Goal: Task Accomplishment & Management: Use online tool/utility

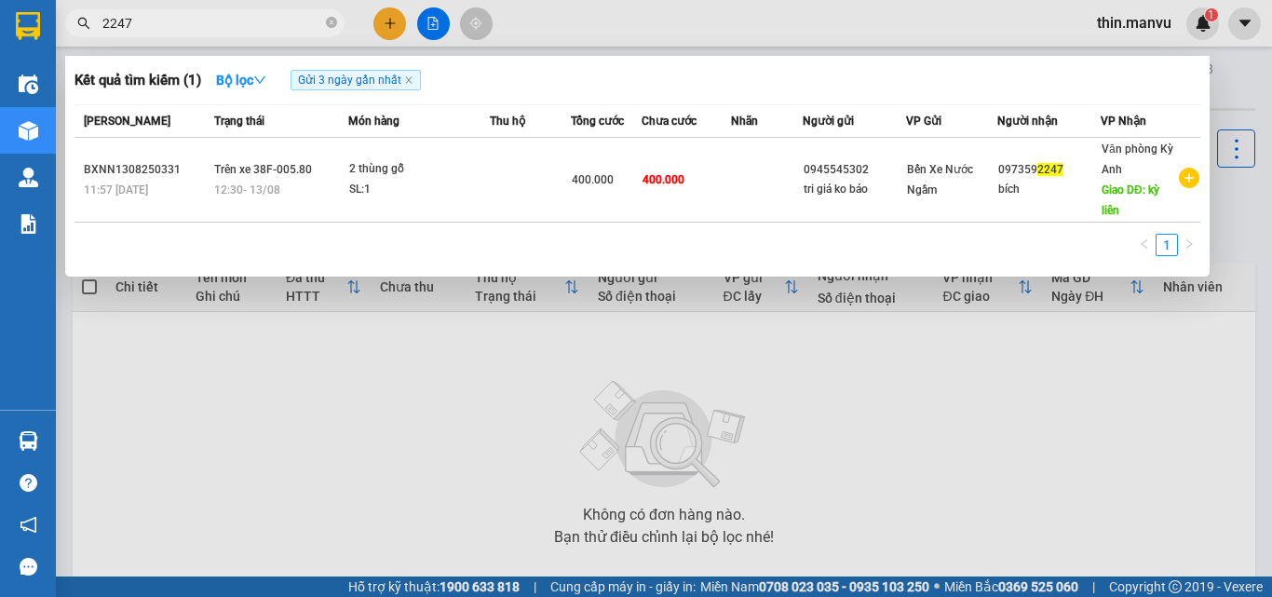
type input "2247"
click at [333, 25] on icon "close-circle" at bounding box center [331, 22] width 11 height 11
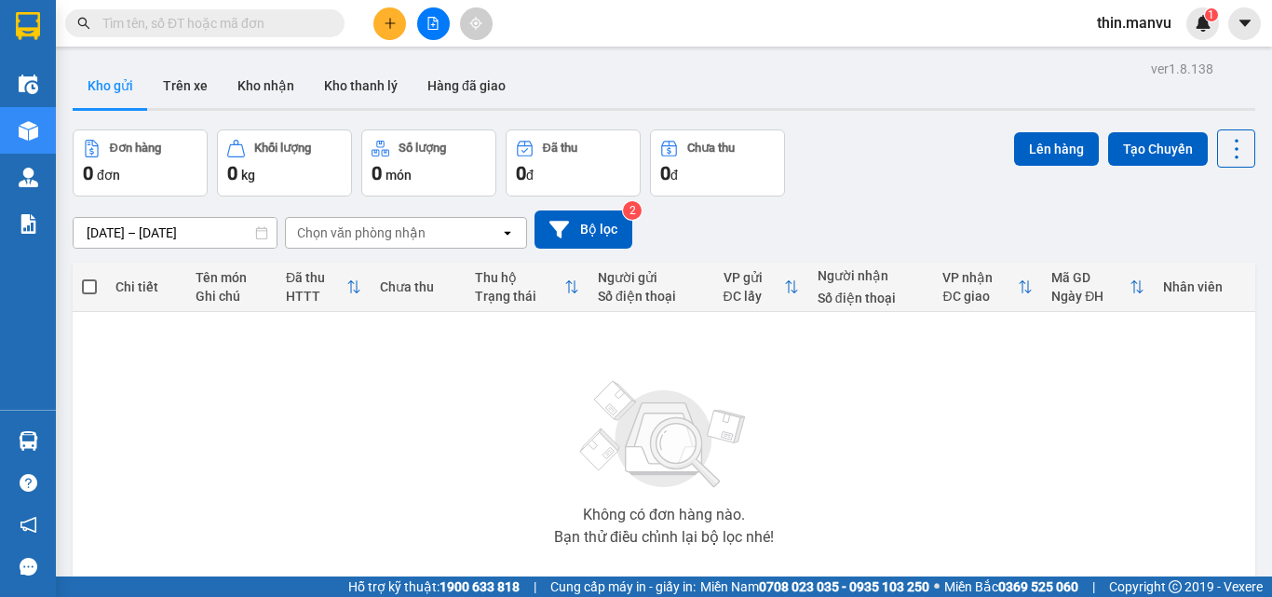
drag, startPoint x: 303, startPoint y: 25, endPoint x: 291, endPoint y: 34, distance: 14.7
click at [300, 26] on input "text" at bounding box center [212, 23] width 220 height 20
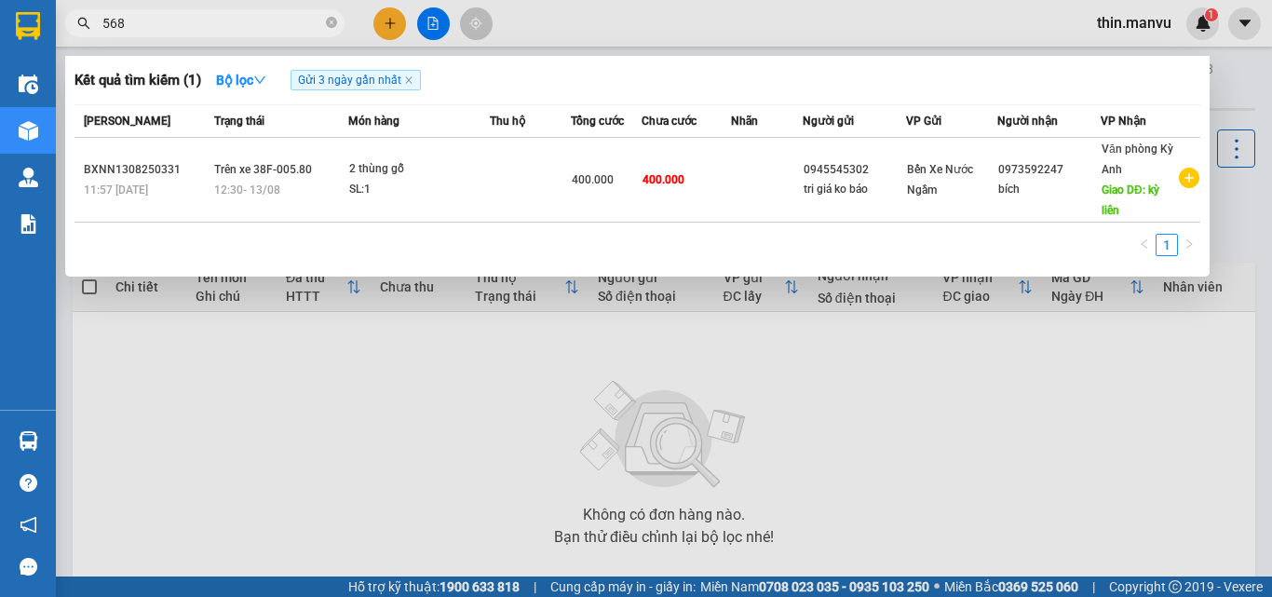
type input "5689"
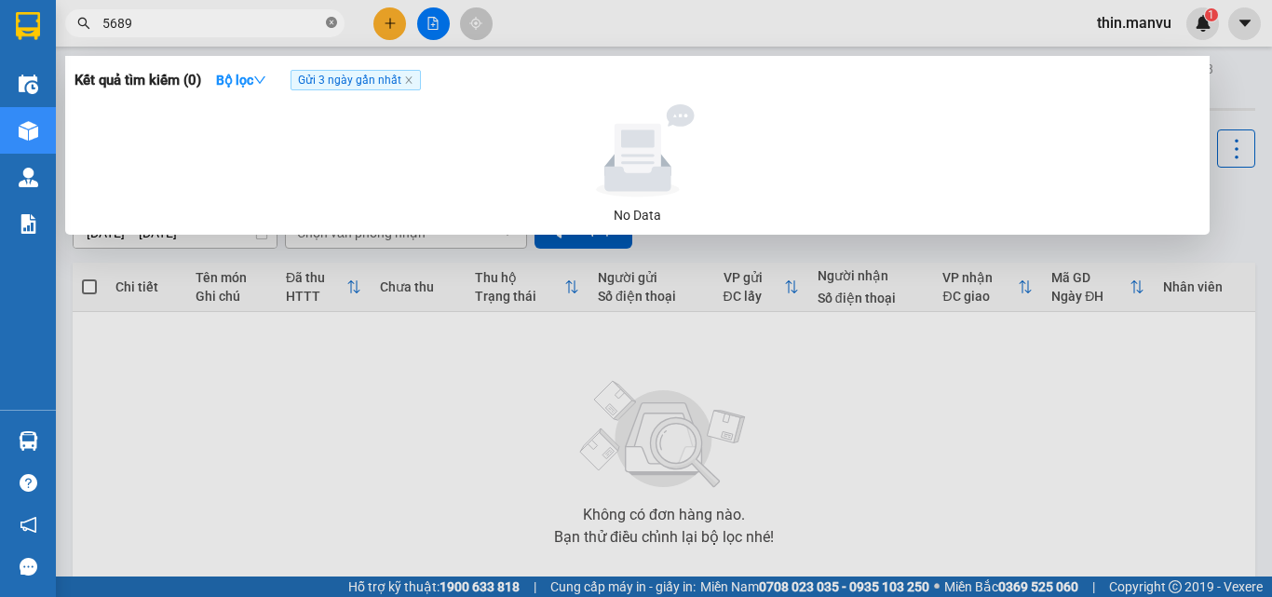
click at [331, 18] on icon "close-circle" at bounding box center [331, 22] width 11 height 11
type input "568"
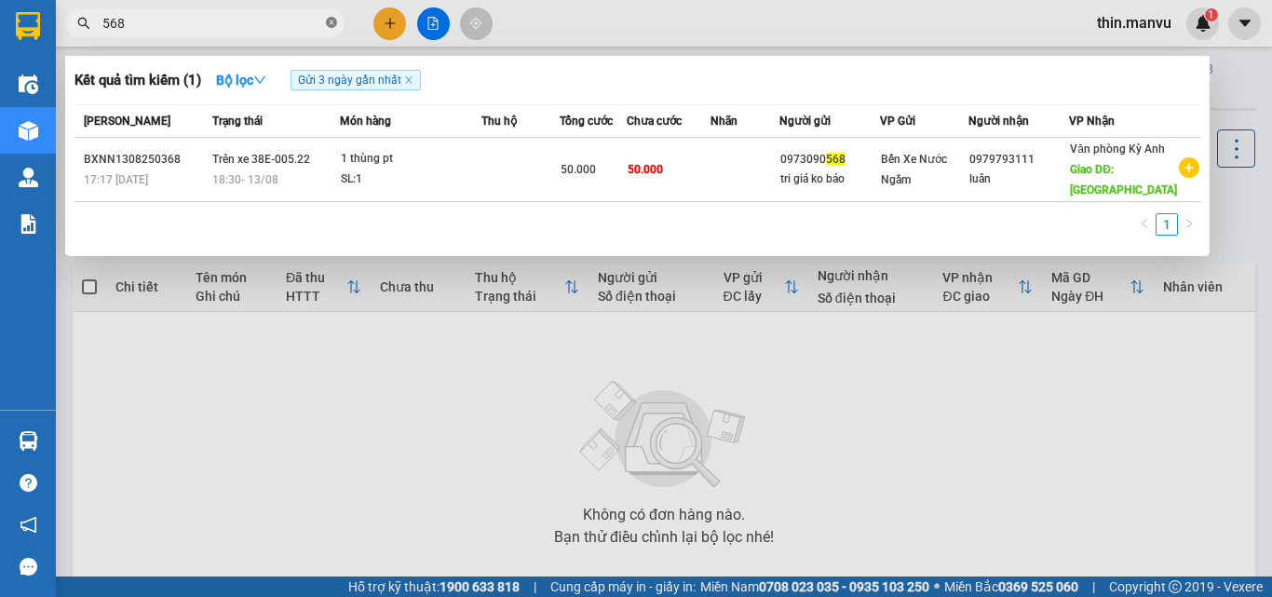
click at [332, 21] on icon "close-circle" at bounding box center [331, 22] width 11 height 11
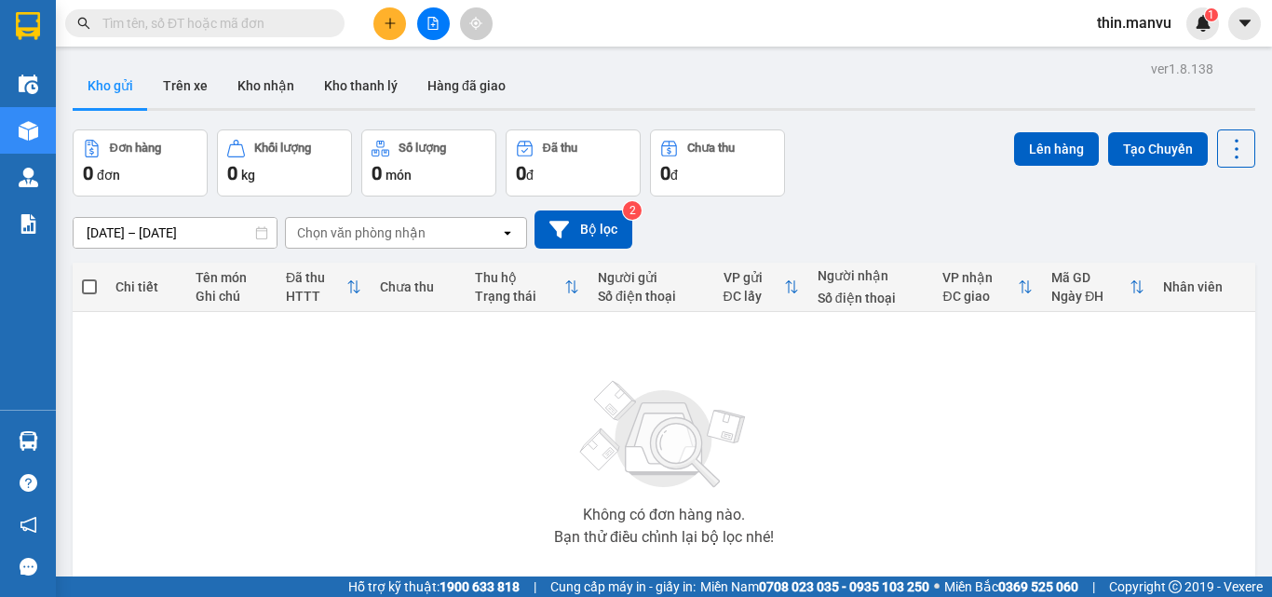
click at [184, 22] on input "text" at bounding box center [212, 23] width 220 height 20
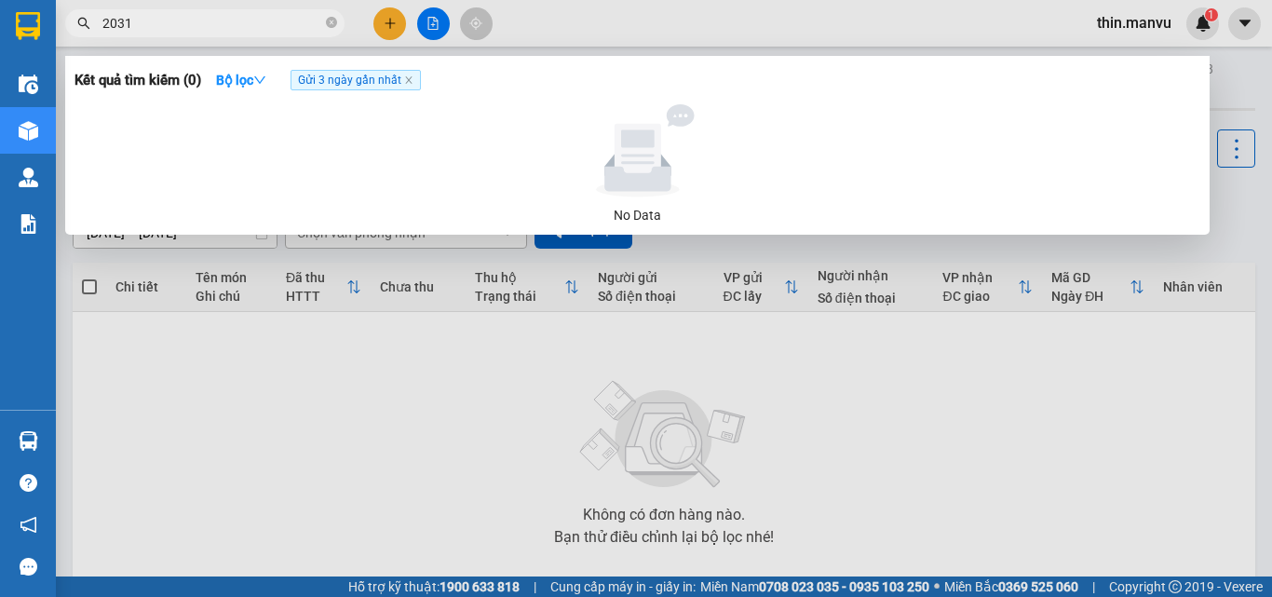
type input "2031"
click at [422, 28] on div at bounding box center [636, 298] width 1272 height 597
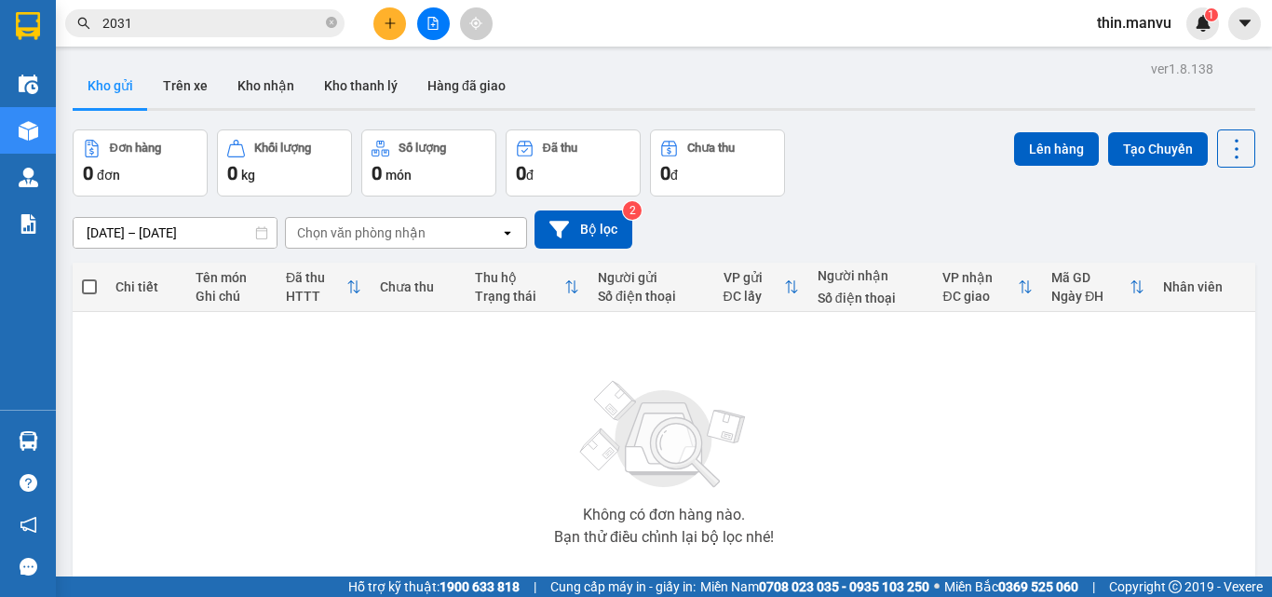
click at [429, 24] on icon "file-add" at bounding box center [432, 23] width 13 height 13
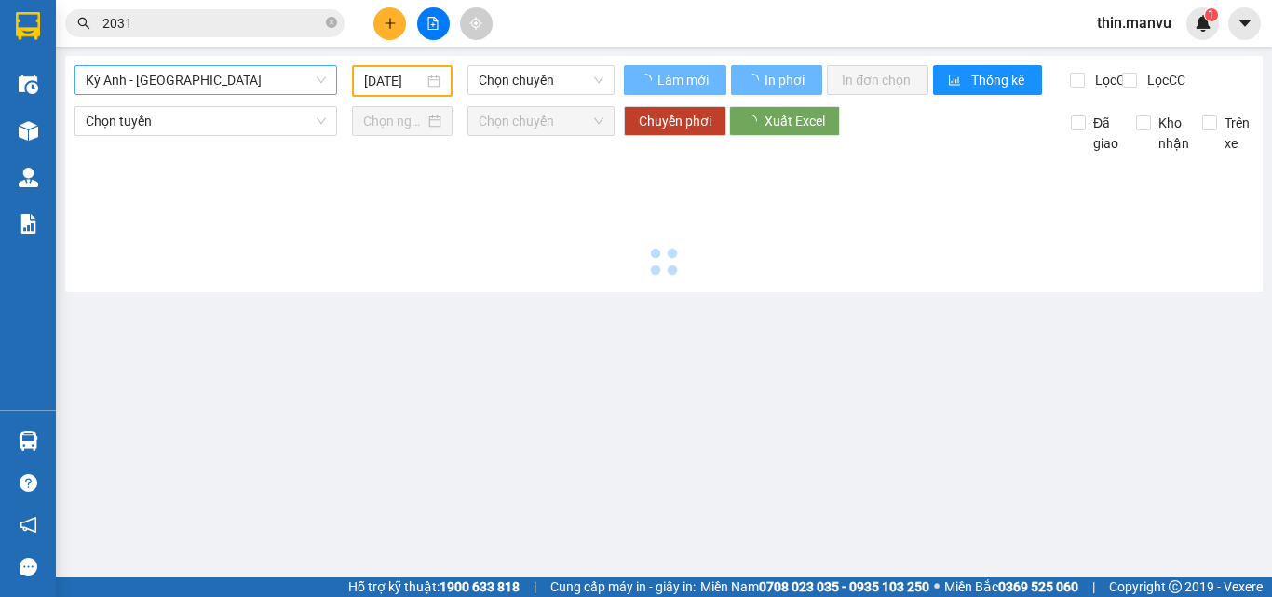
type input "14/08/2025"
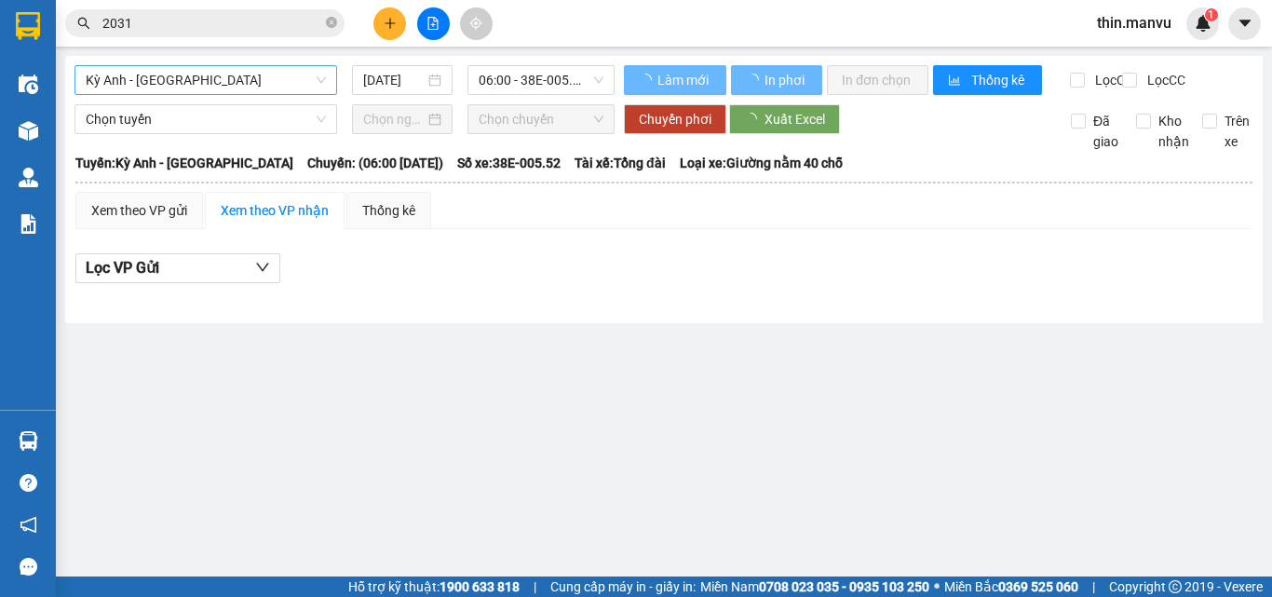
click at [230, 81] on span "Kỳ Anh - Hà Nội" at bounding box center [206, 80] width 240 height 28
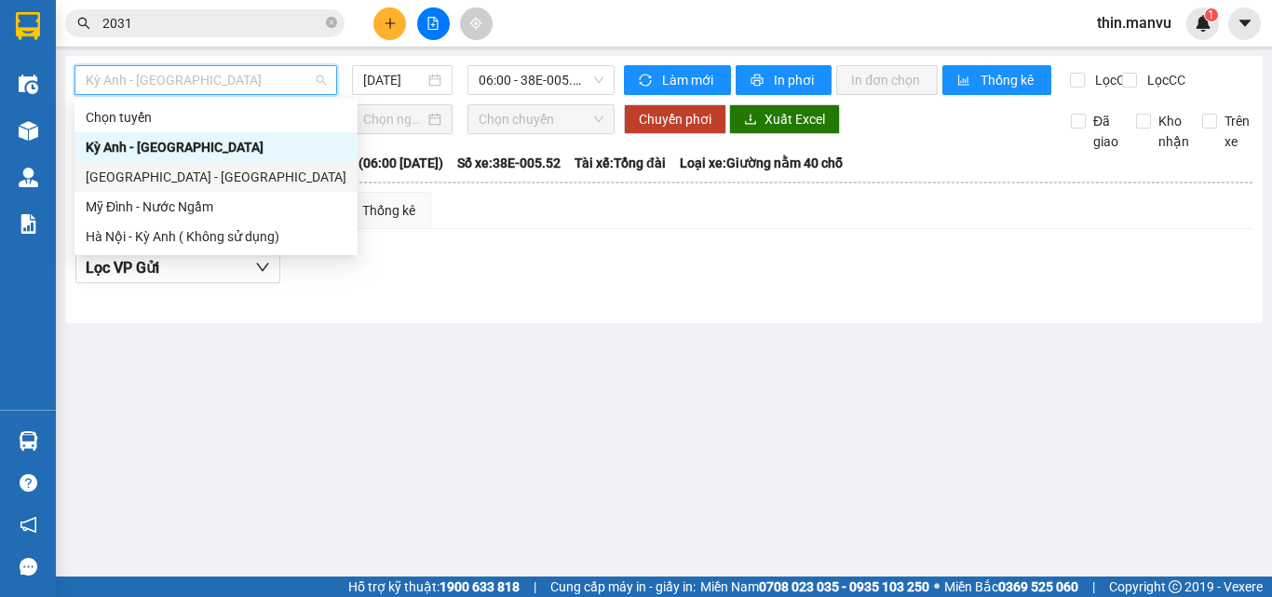
click at [237, 178] on div "Hà Nội - Kỳ Anh" at bounding box center [216, 177] width 261 height 20
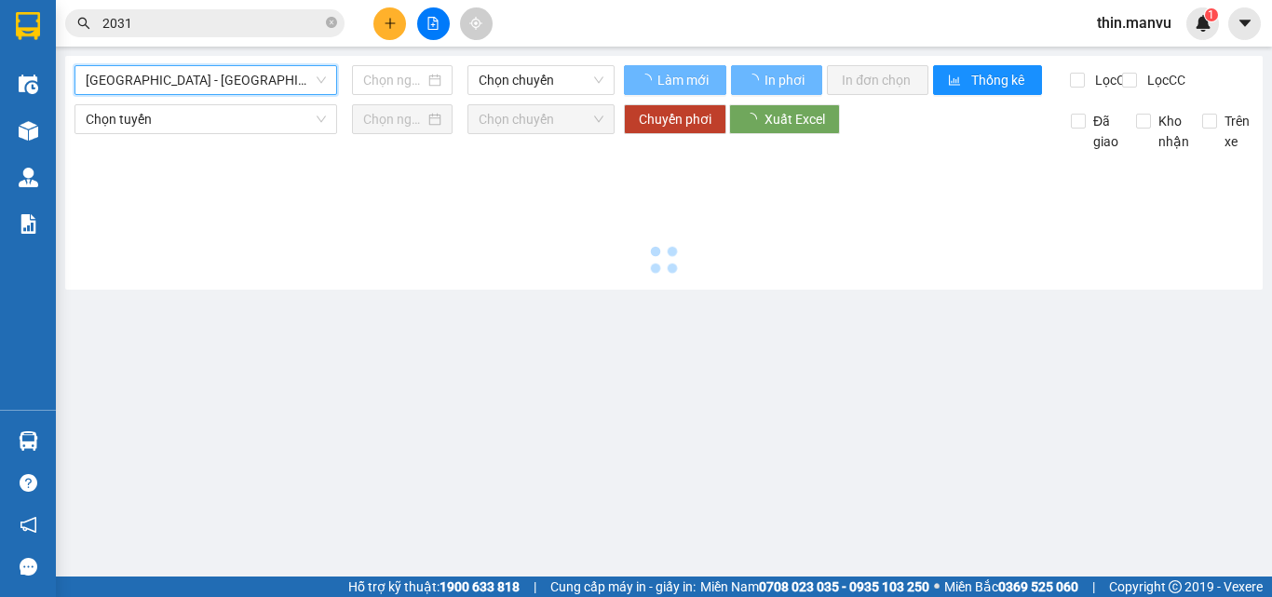
type input "14/08/2025"
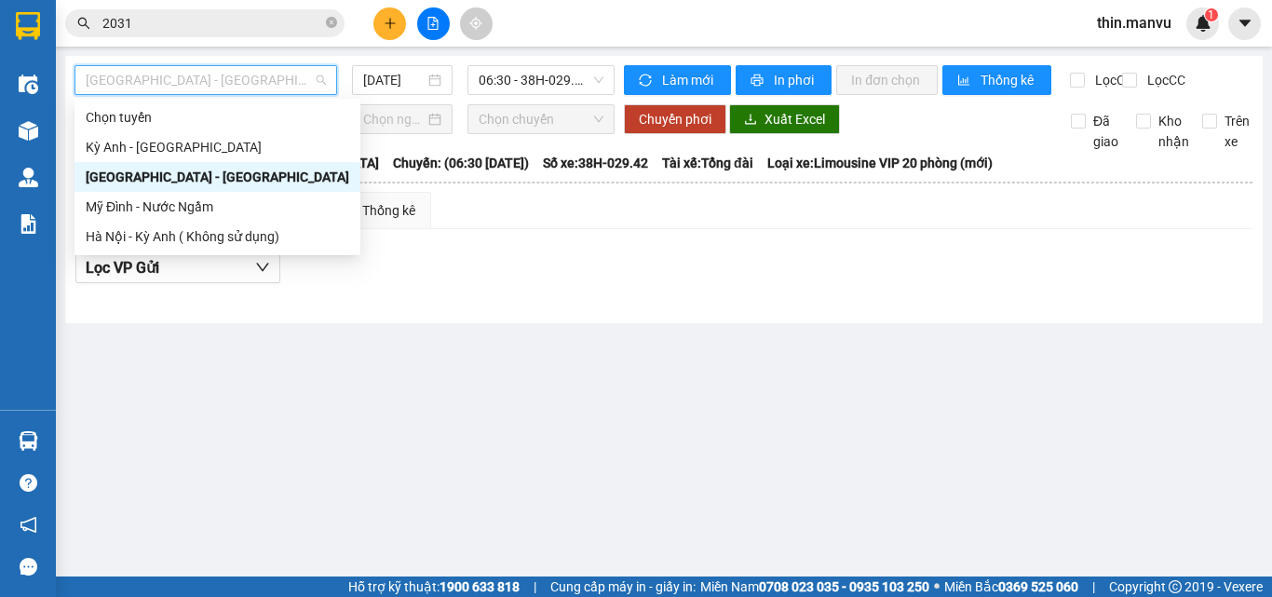
click at [229, 75] on span "Hà Nội - Kỳ Anh" at bounding box center [206, 80] width 240 height 28
click at [233, 150] on div "Kỳ Anh - Hà Nội" at bounding box center [218, 147] width 264 height 20
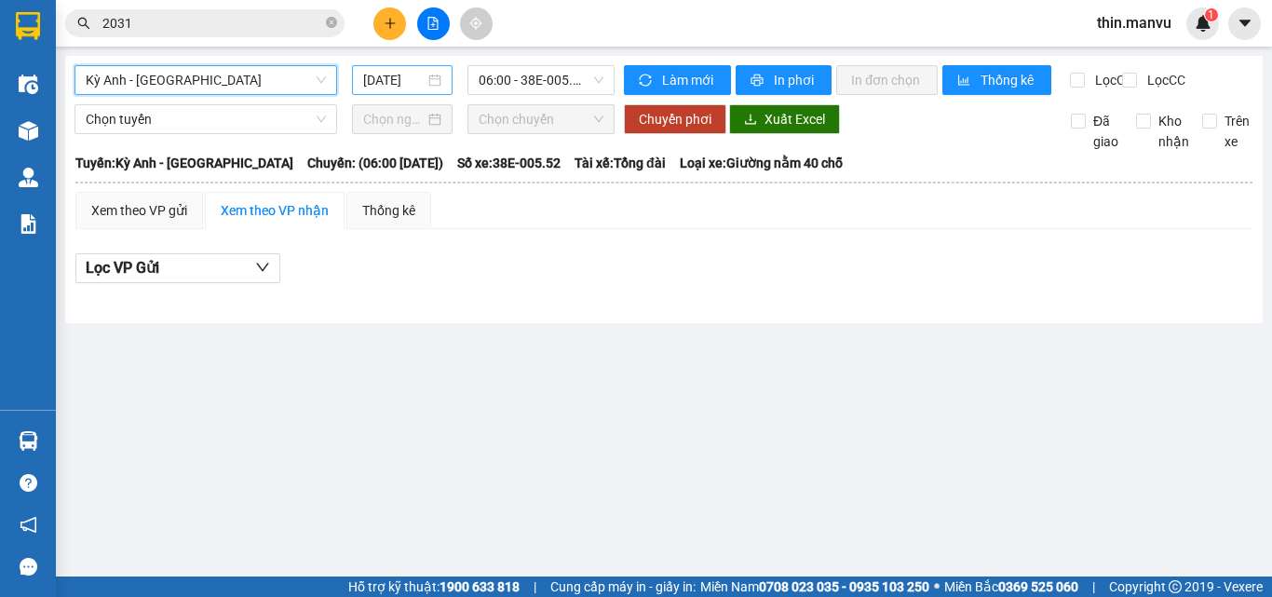
click at [378, 82] on input "14/08/2025" at bounding box center [393, 80] width 61 height 20
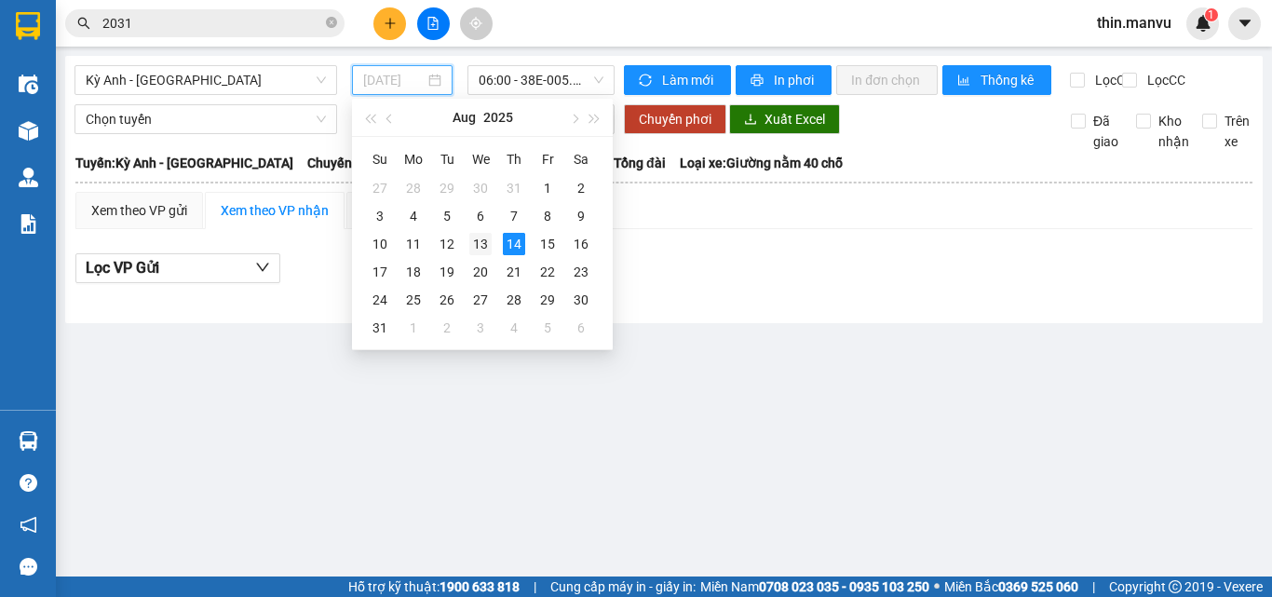
click at [486, 240] on div "13" at bounding box center [480, 244] width 22 height 22
type input "13/08/2025"
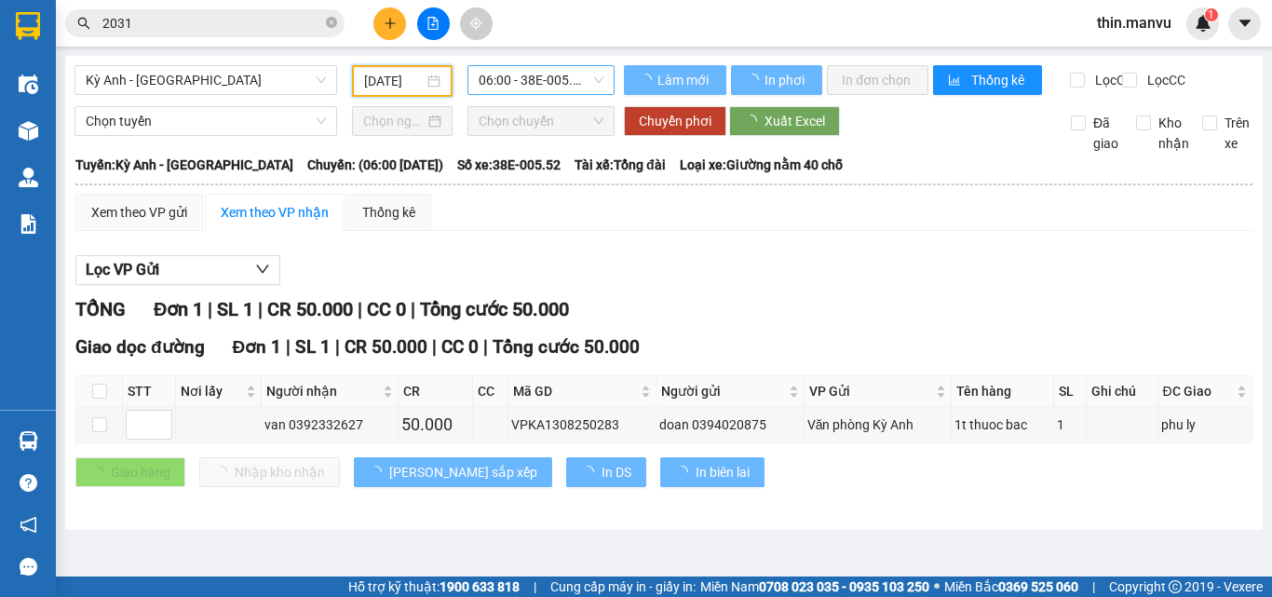
click at [519, 85] on span "06:00 - 38E-005.52" at bounding box center [541, 80] width 125 height 28
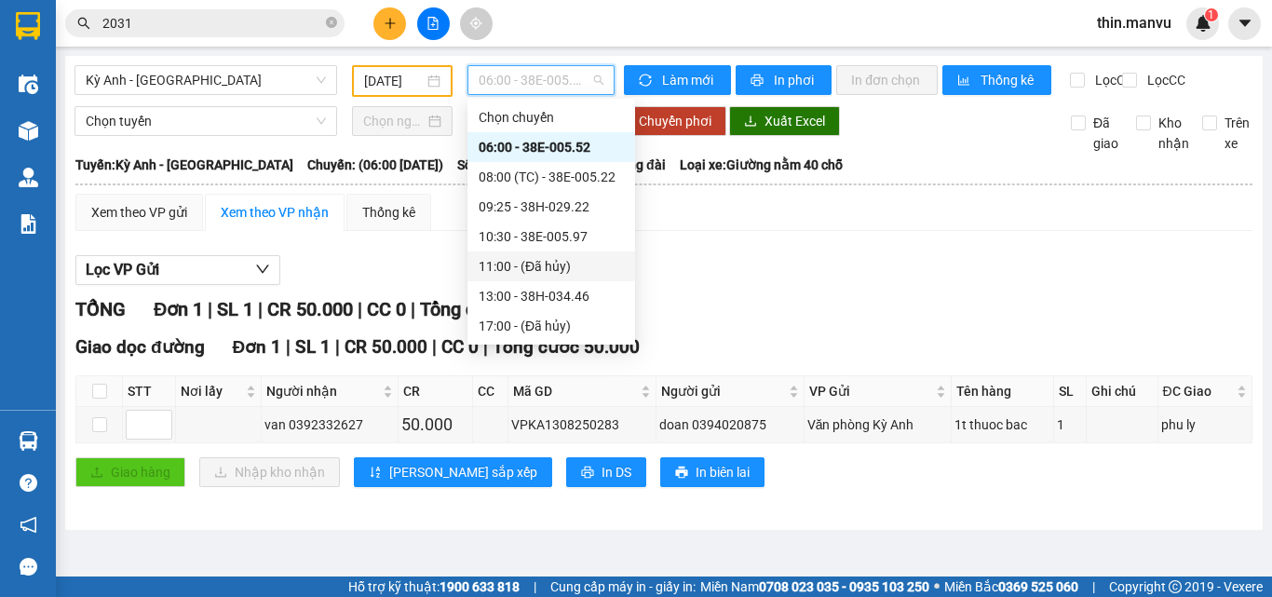
scroll to position [238, 0]
click at [581, 261] on div "21:25 - 38F-005.99" at bounding box center [551, 266] width 145 height 20
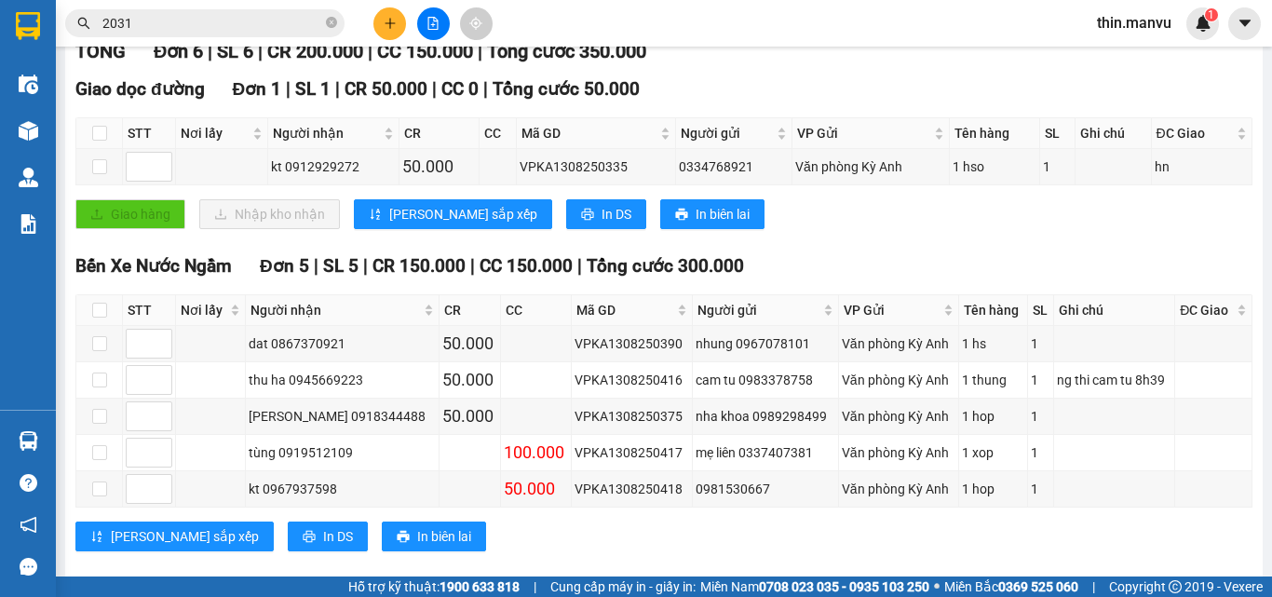
scroll to position [252, 0]
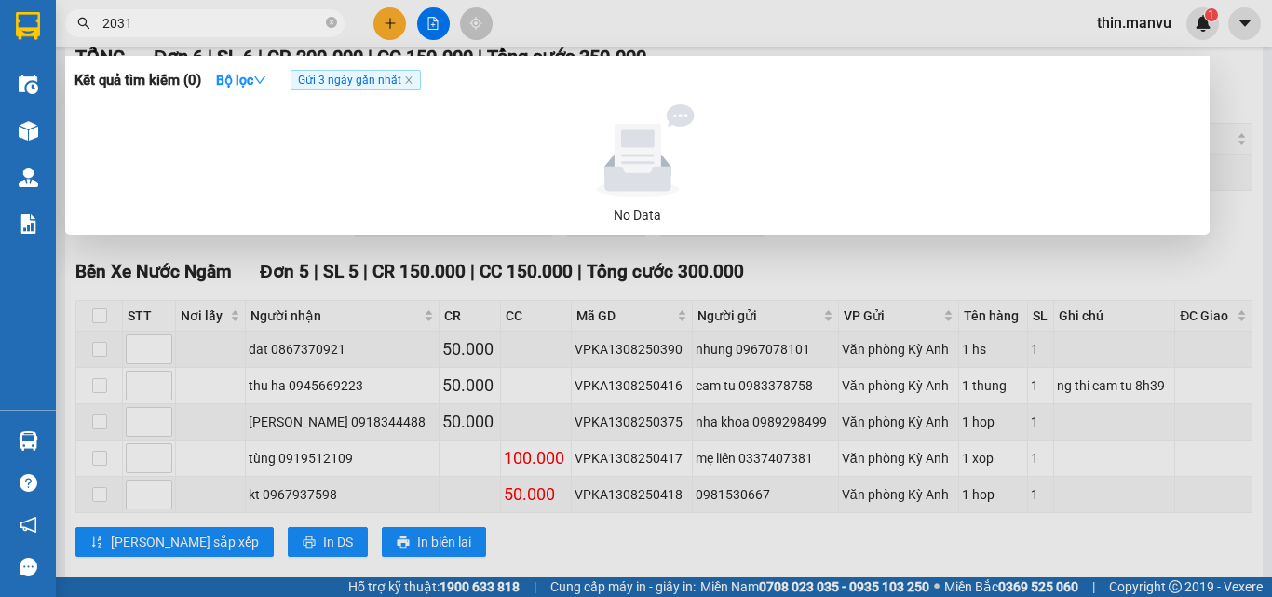
click at [337, 20] on span "2031" at bounding box center [204, 23] width 279 height 28
click at [331, 26] on icon "close-circle" at bounding box center [331, 22] width 11 height 11
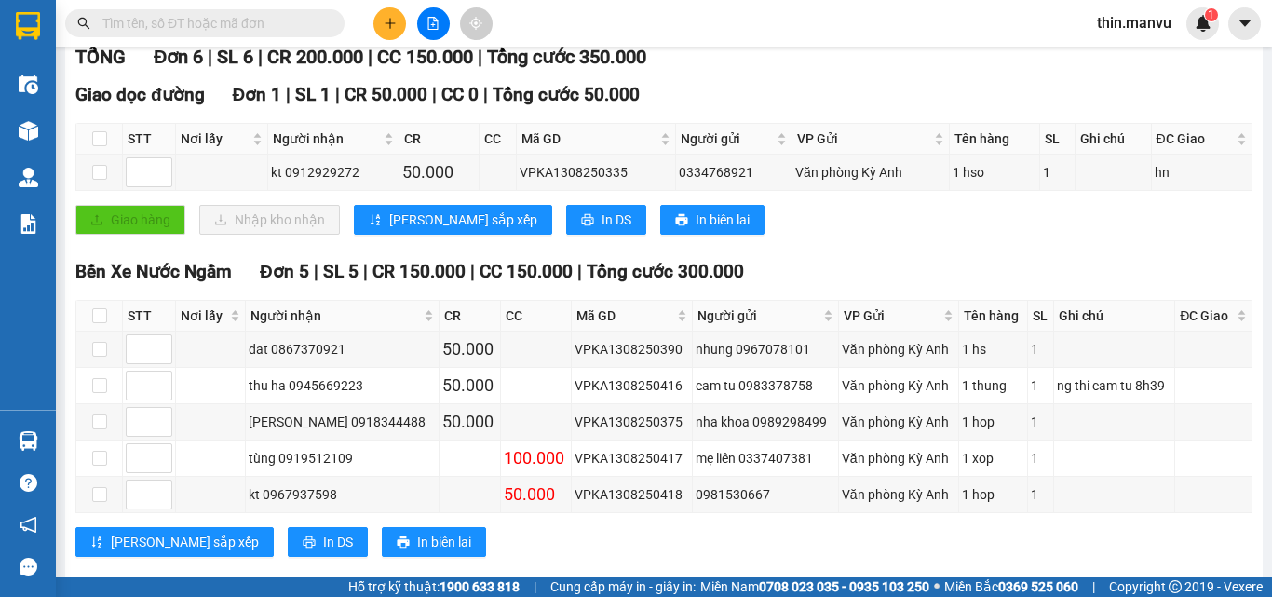
click at [271, 19] on input "text" at bounding box center [212, 23] width 220 height 20
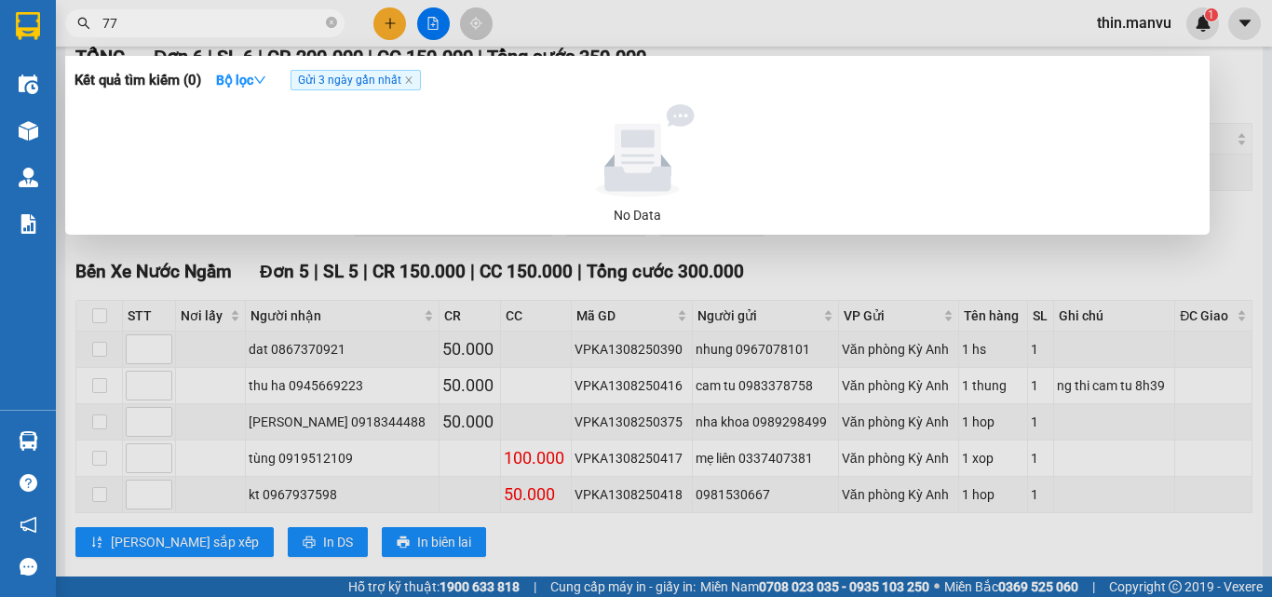
type input "775"
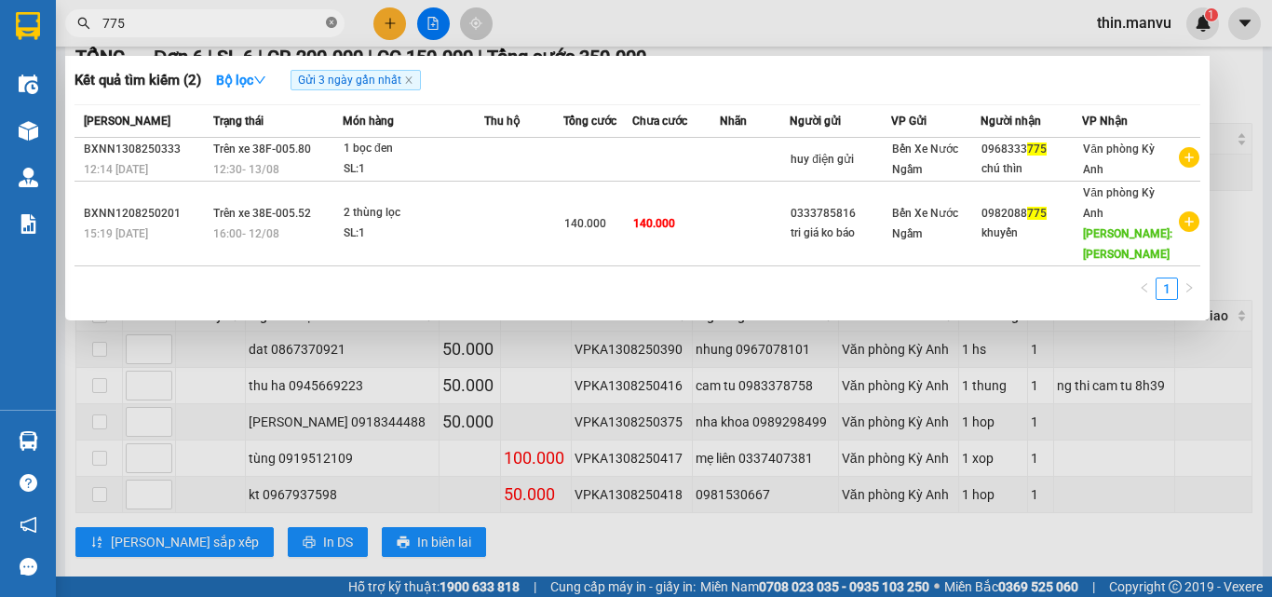
click at [326, 25] on icon "close-circle" at bounding box center [331, 22] width 11 height 11
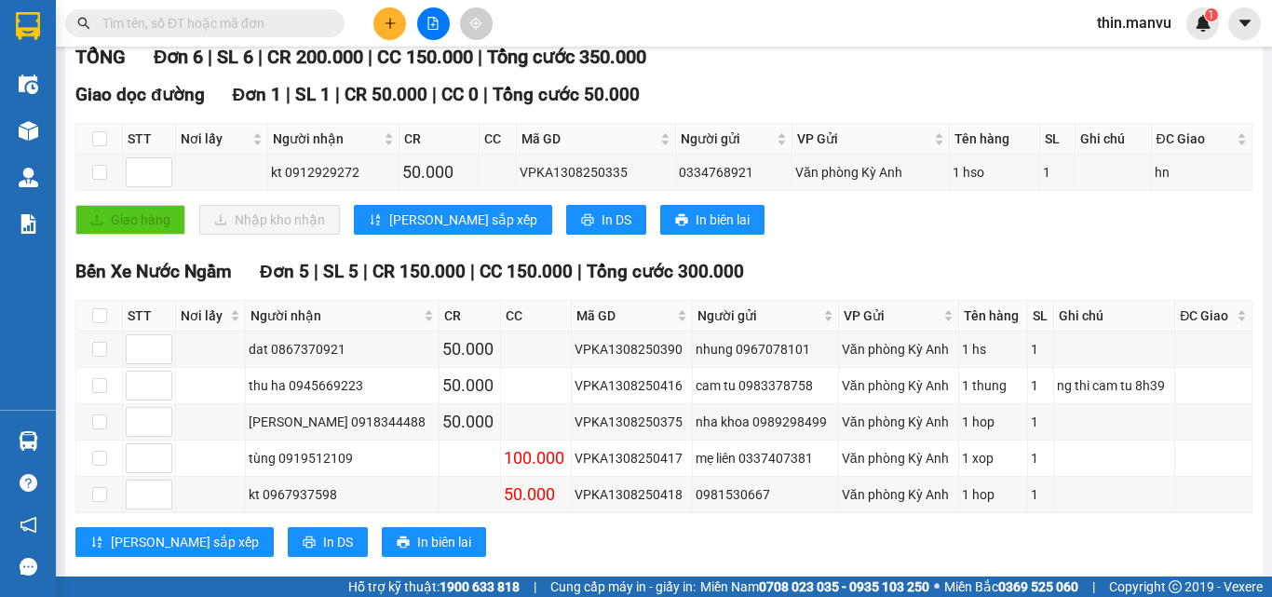
click at [271, 24] on input "text" at bounding box center [212, 23] width 220 height 20
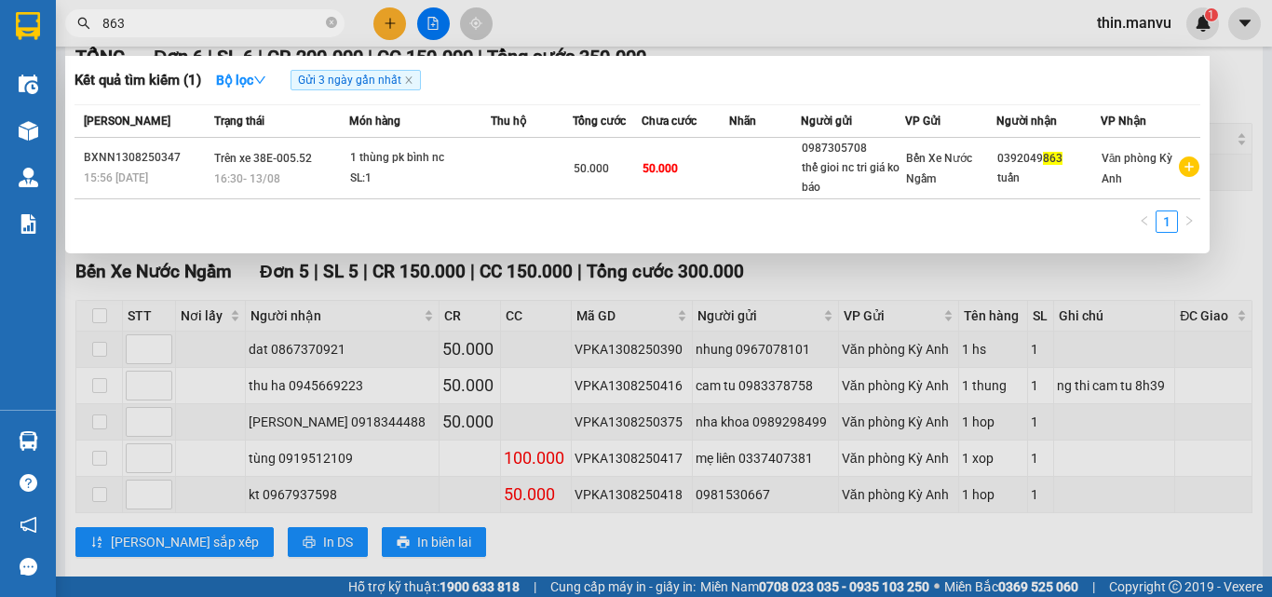
type input "863"
drag, startPoint x: 335, startPoint y: 16, endPoint x: 318, endPoint y: 23, distance: 19.2
click at [332, 16] on span at bounding box center [331, 24] width 11 height 18
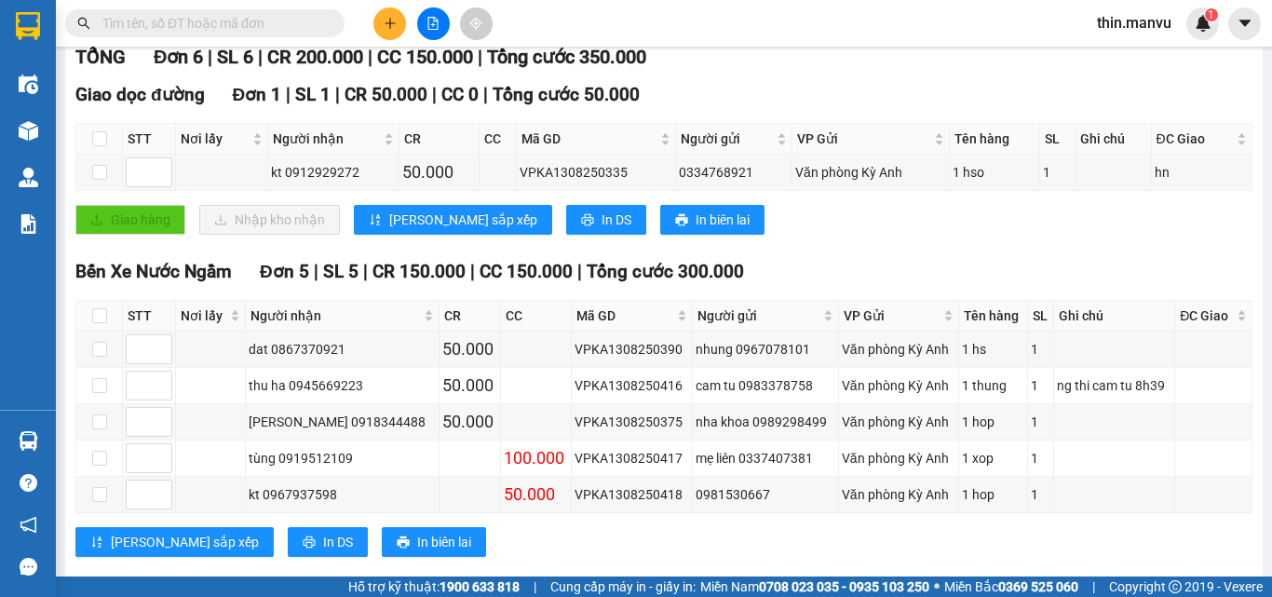
click at [291, 32] on input "text" at bounding box center [212, 23] width 220 height 20
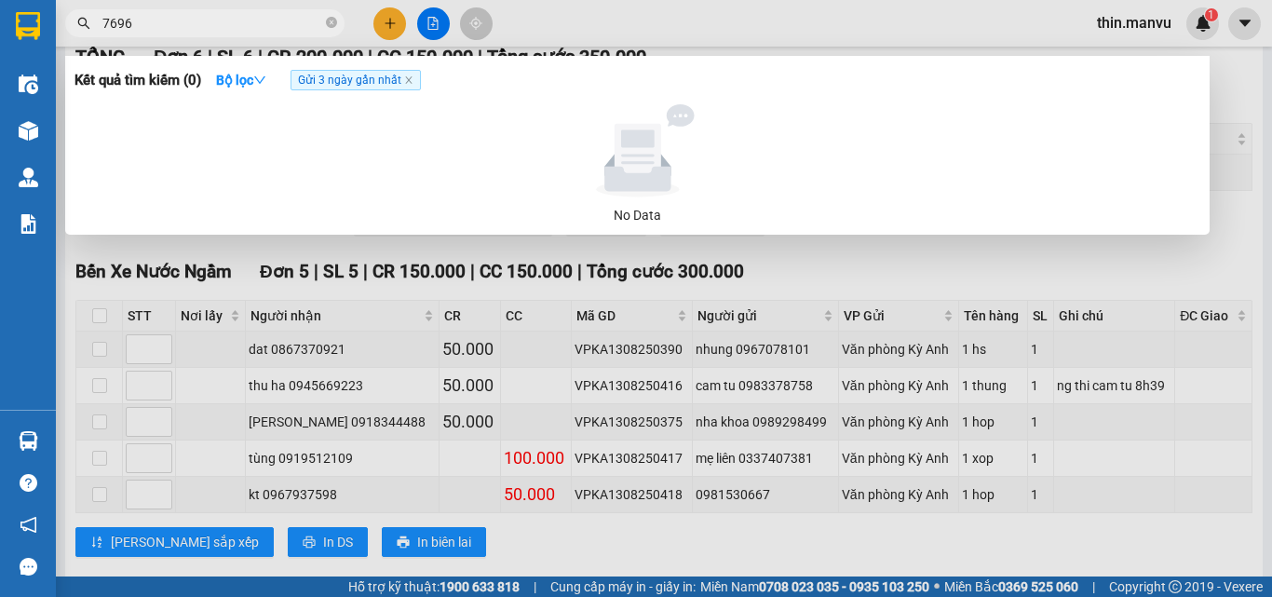
type input "7696"
click at [325, 19] on span "7696" at bounding box center [204, 23] width 279 height 28
click at [326, 25] on icon "close-circle" at bounding box center [331, 22] width 11 height 11
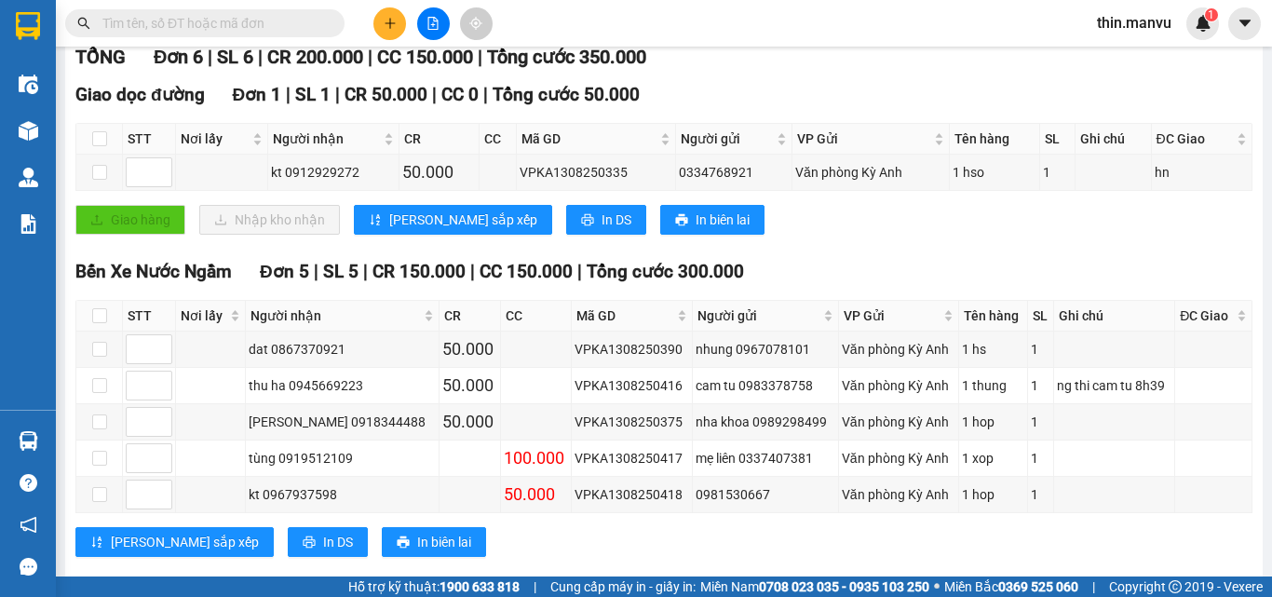
click at [276, 29] on input "text" at bounding box center [212, 23] width 220 height 20
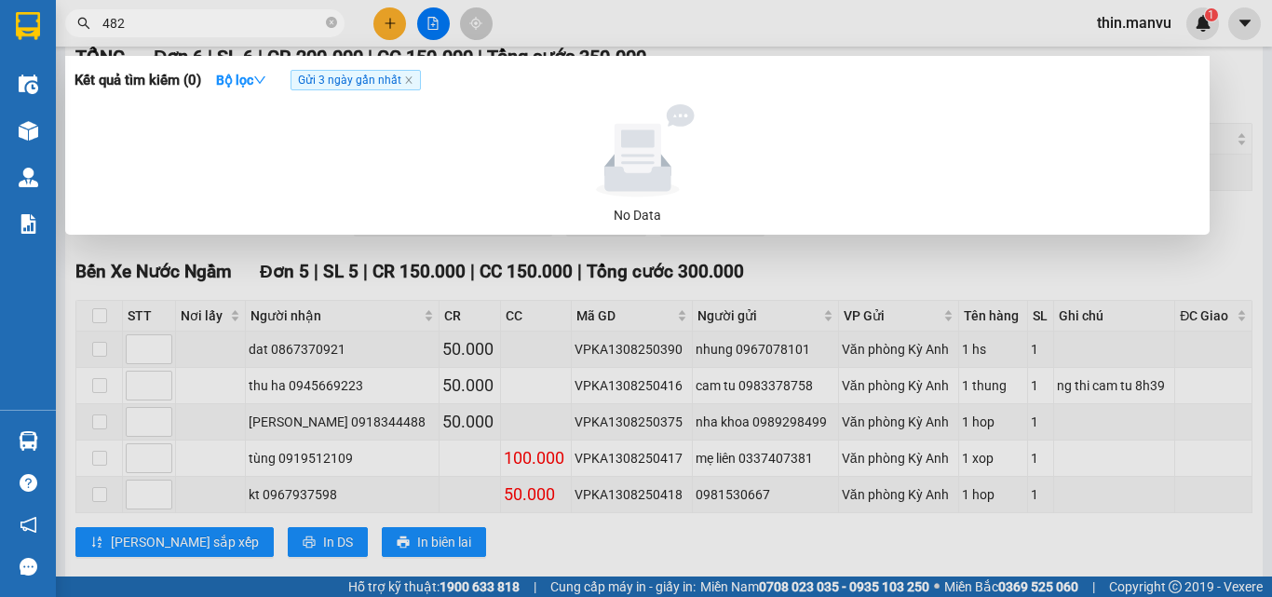
type input "4827"
click at [332, 20] on icon "close-circle" at bounding box center [331, 22] width 11 height 11
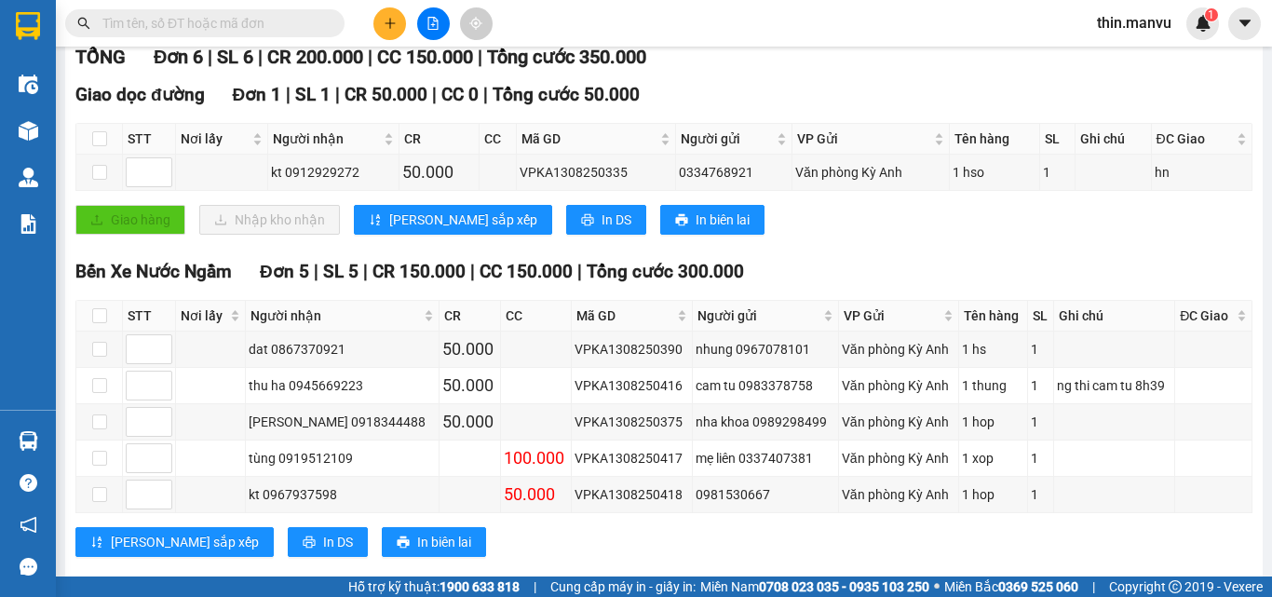
click at [304, 20] on input "text" at bounding box center [212, 23] width 220 height 20
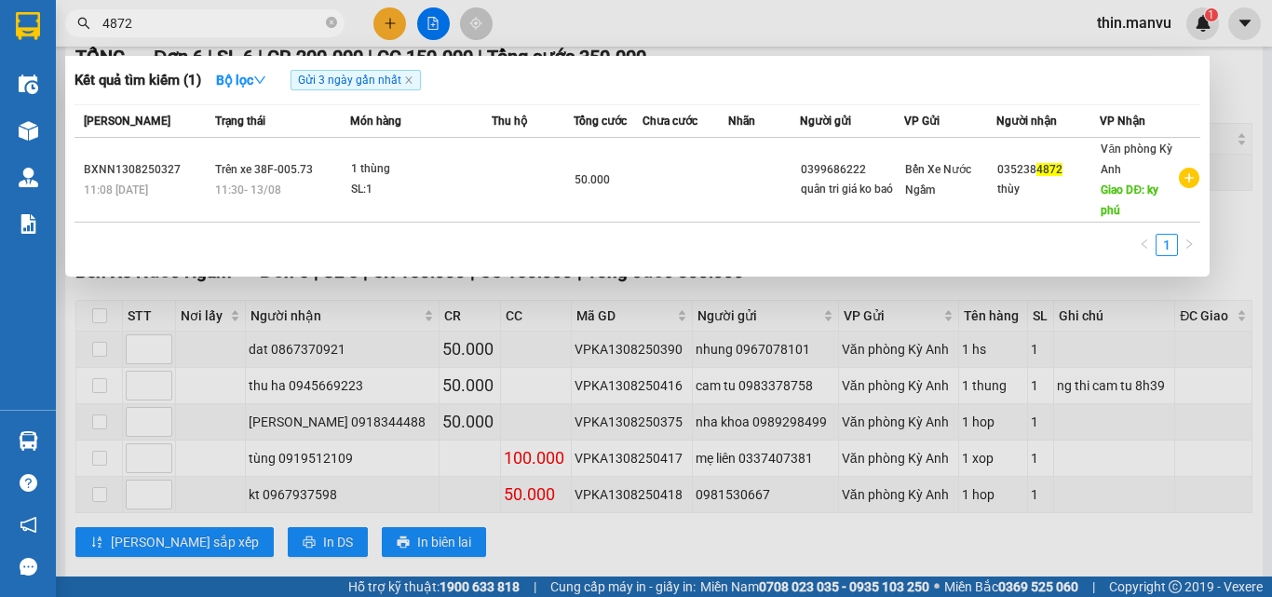
type input "4872"
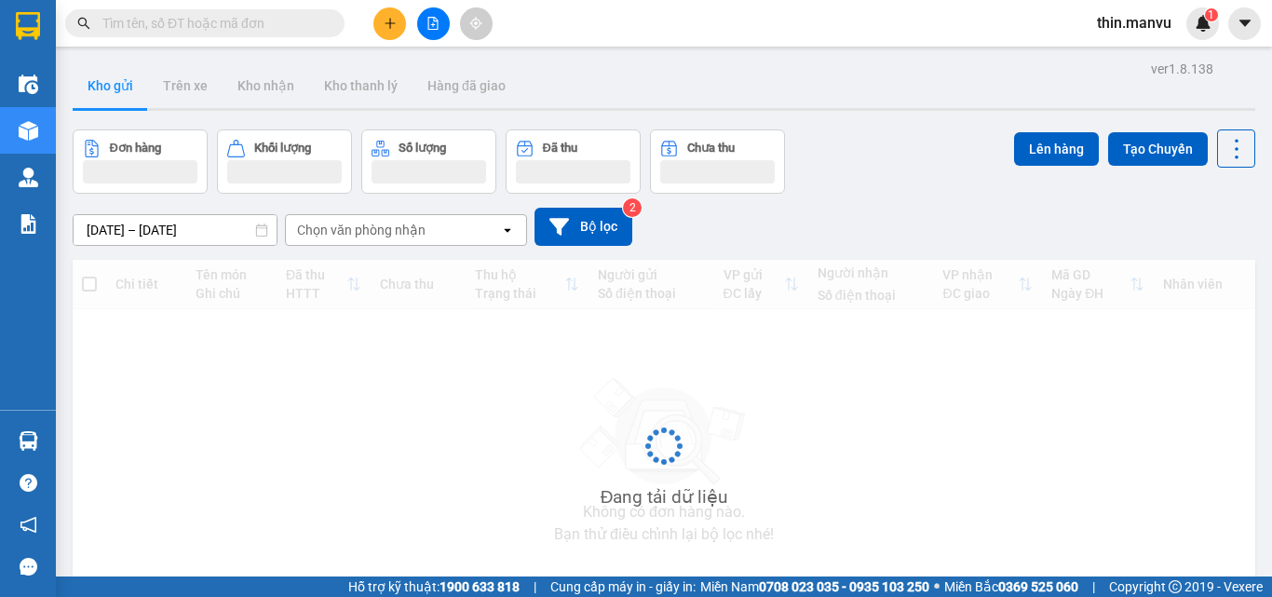
click at [230, 27] on input "text" at bounding box center [212, 23] width 220 height 20
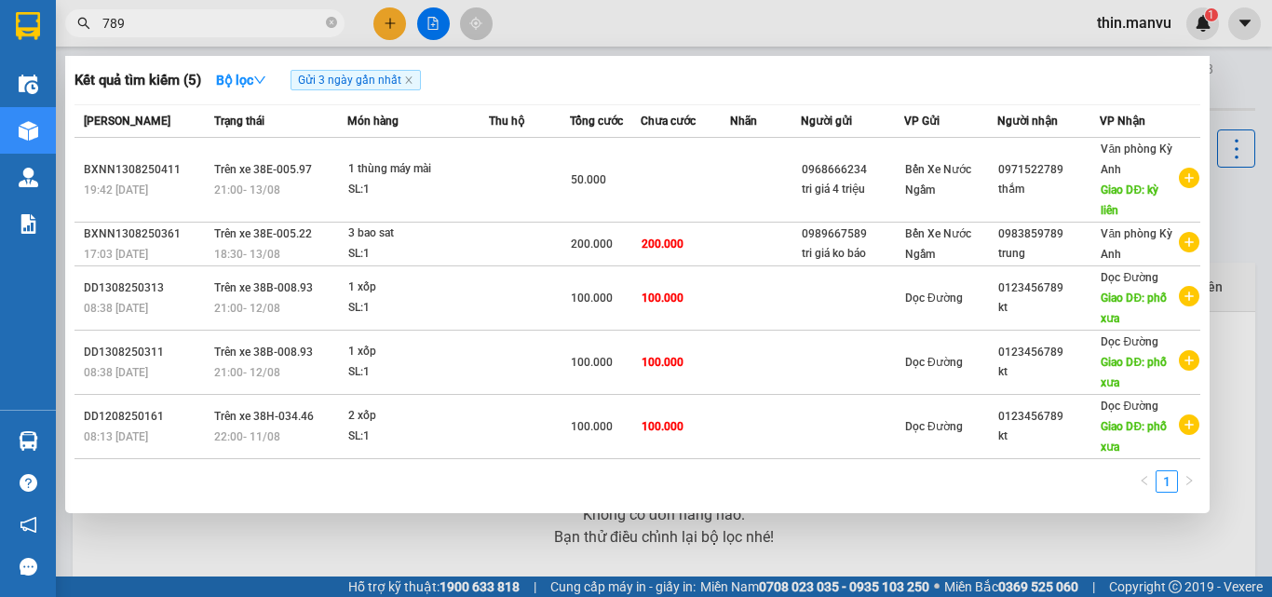
type input "789"
click at [330, 26] on icon "close-circle" at bounding box center [331, 22] width 11 height 11
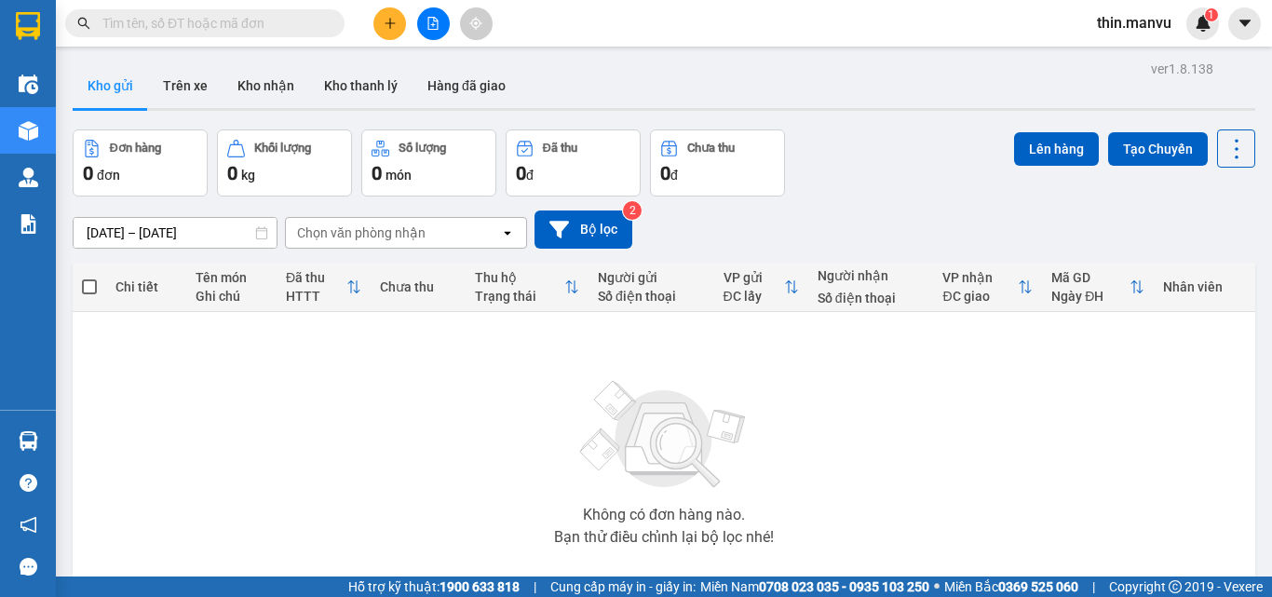
click at [311, 23] on input "text" at bounding box center [212, 23] width 220 height 20
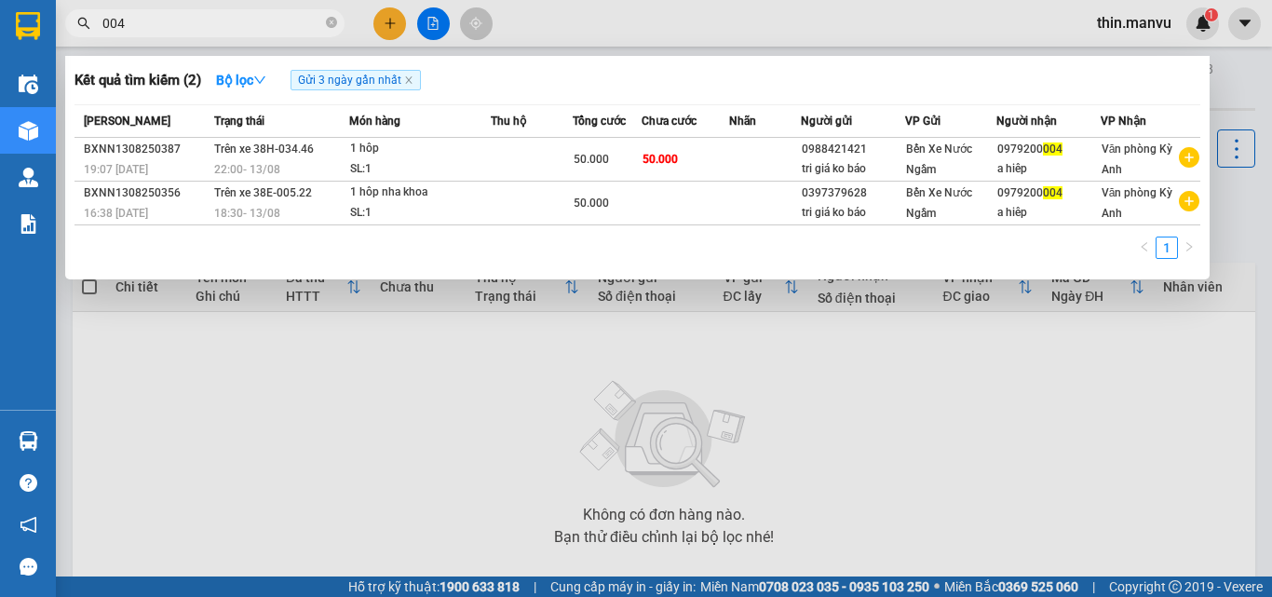
type input "004"
drag, startPoint x: 331, startPoint y: 25, endPoint x: 275, endPoint y: 20, distance: 56.1
click at [331, 24] on icon "close-circle" at bounding box center [331, 22] width 11 height 11
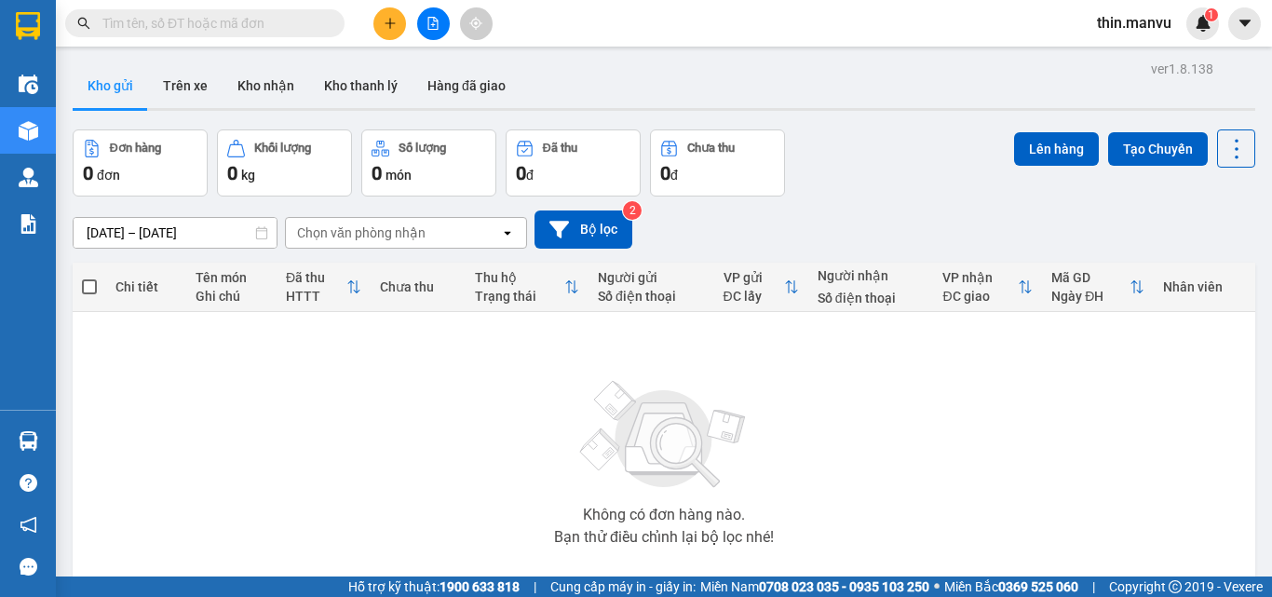
click at [275, 20] on input "text" at bounding box center [212, 23] width 220 height 20
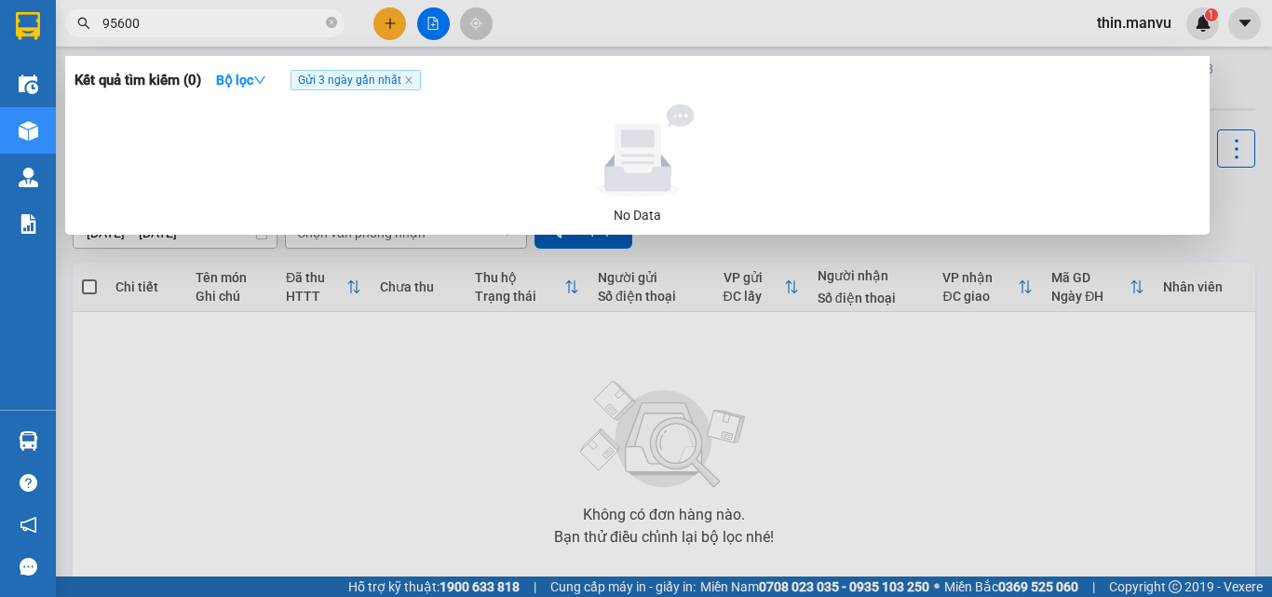
type input "95600"
